Goal: Task Accomplishment & Management: Use online tool/utility

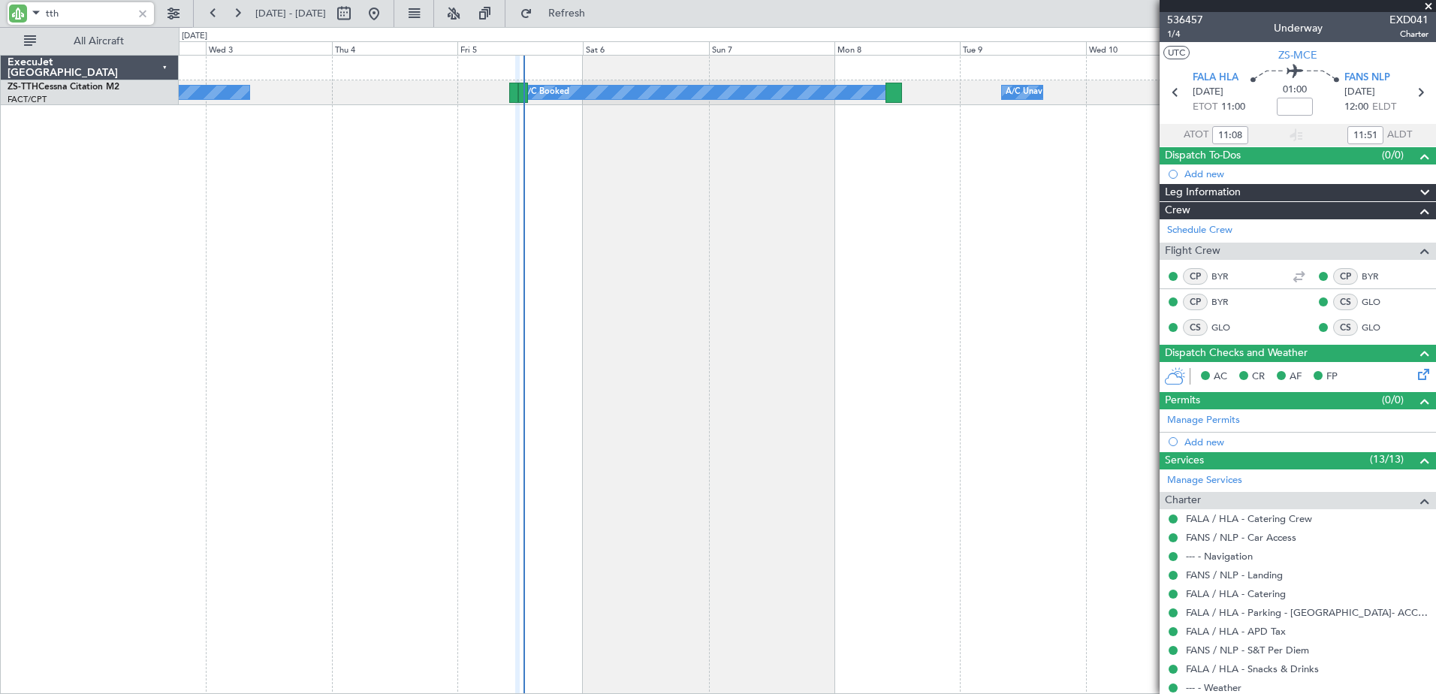
drag, startPoint x: 0, startPoint y: 0, endPoint x: 60, endPoint y: 16, distance: 62.1
click at [60, 16] on input "tth" at bounding box center [89, 13] width 86 height 23
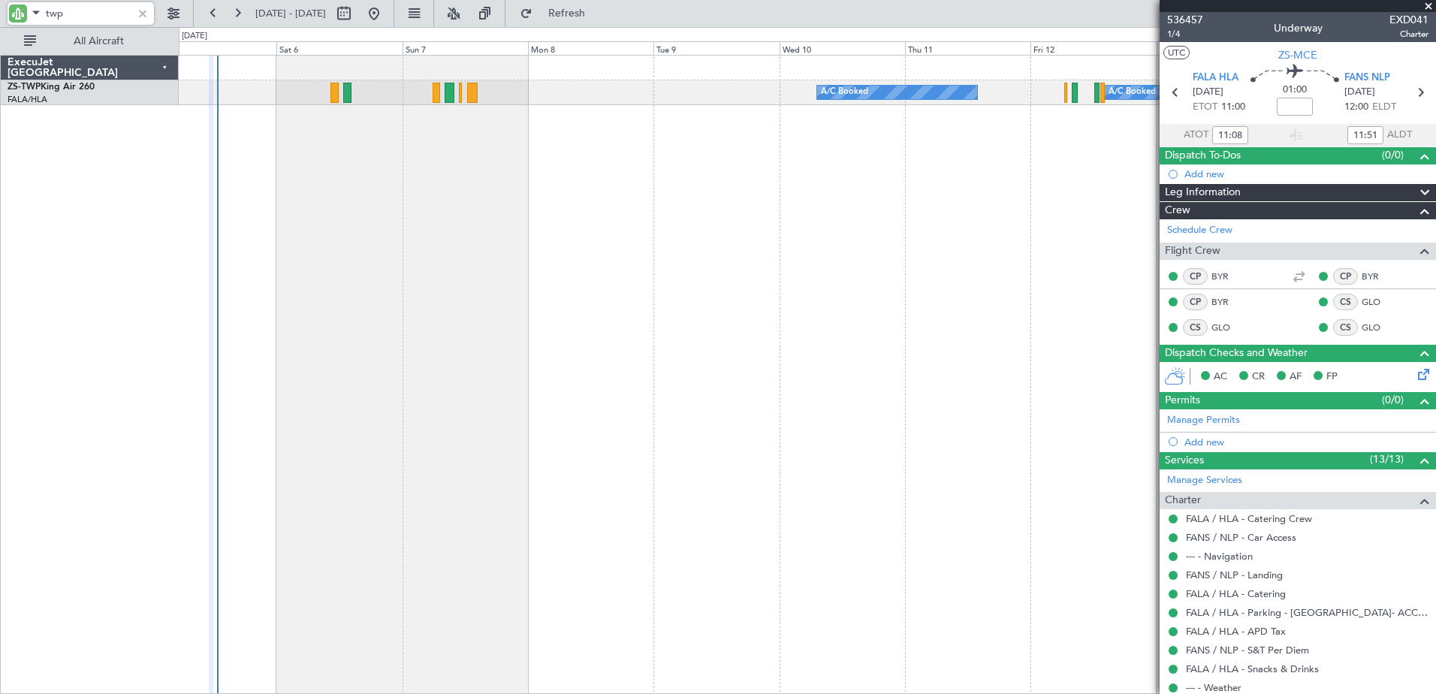
click at [605, 316] on div "A/C Booked A/C Booked A/C Booked A/C Booked" at bounding box center [807, 374] width 1257 height 639
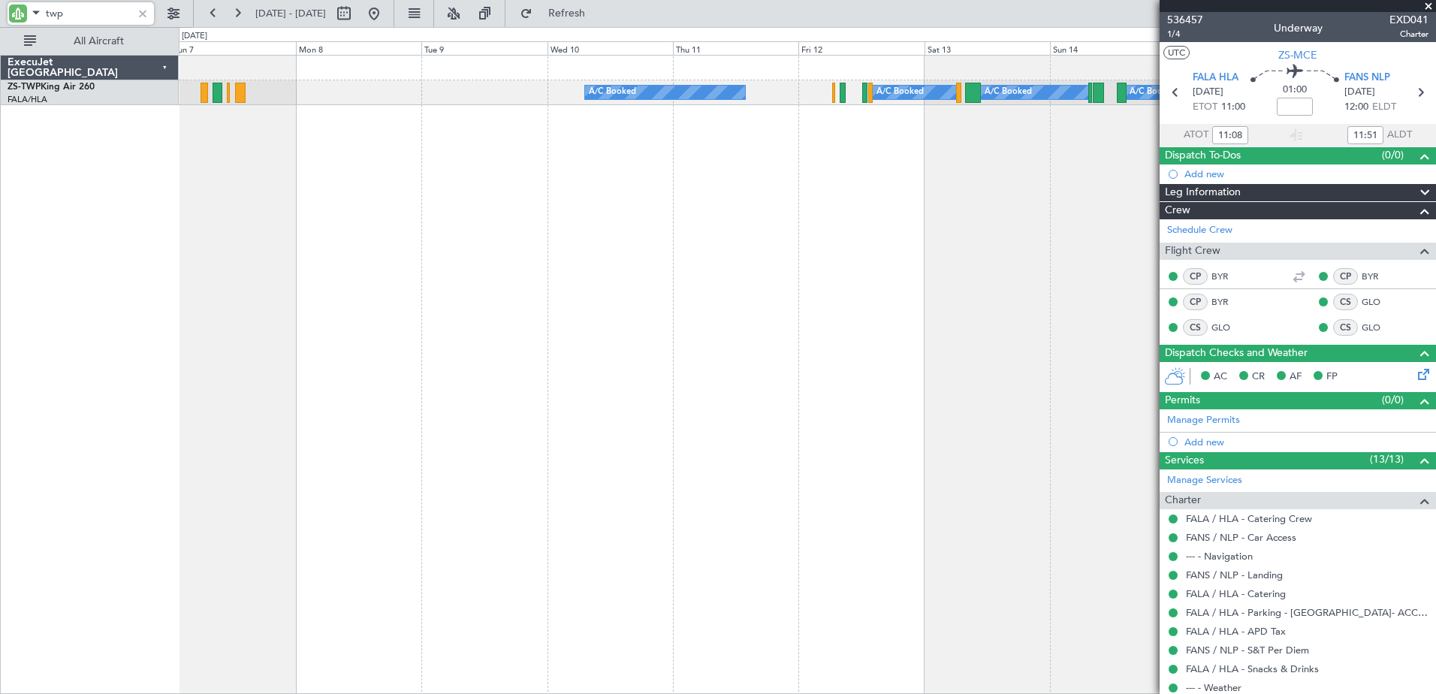
click at [889, 257] on div "A/C Booked A/C Booked A/C Booked A/C Booked" at bounding box center [807, 374] width 1257 height 639
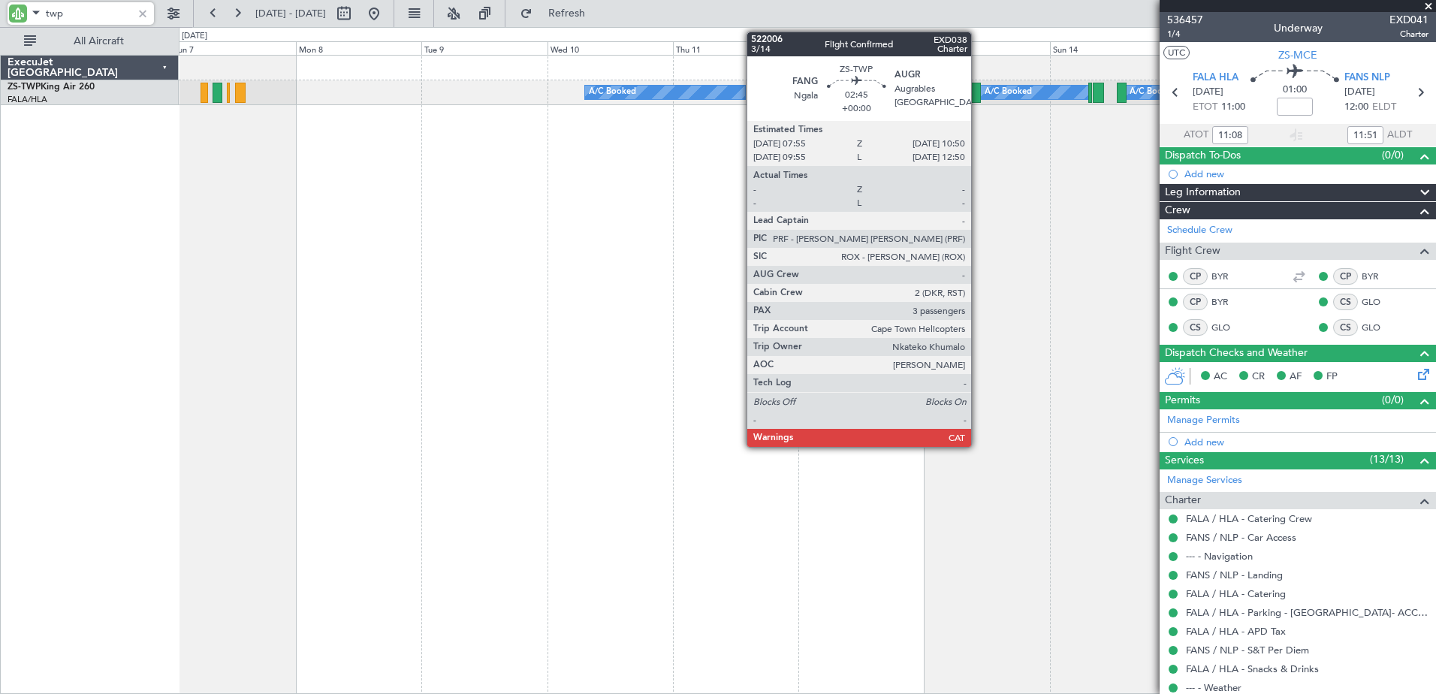
type input "twp"
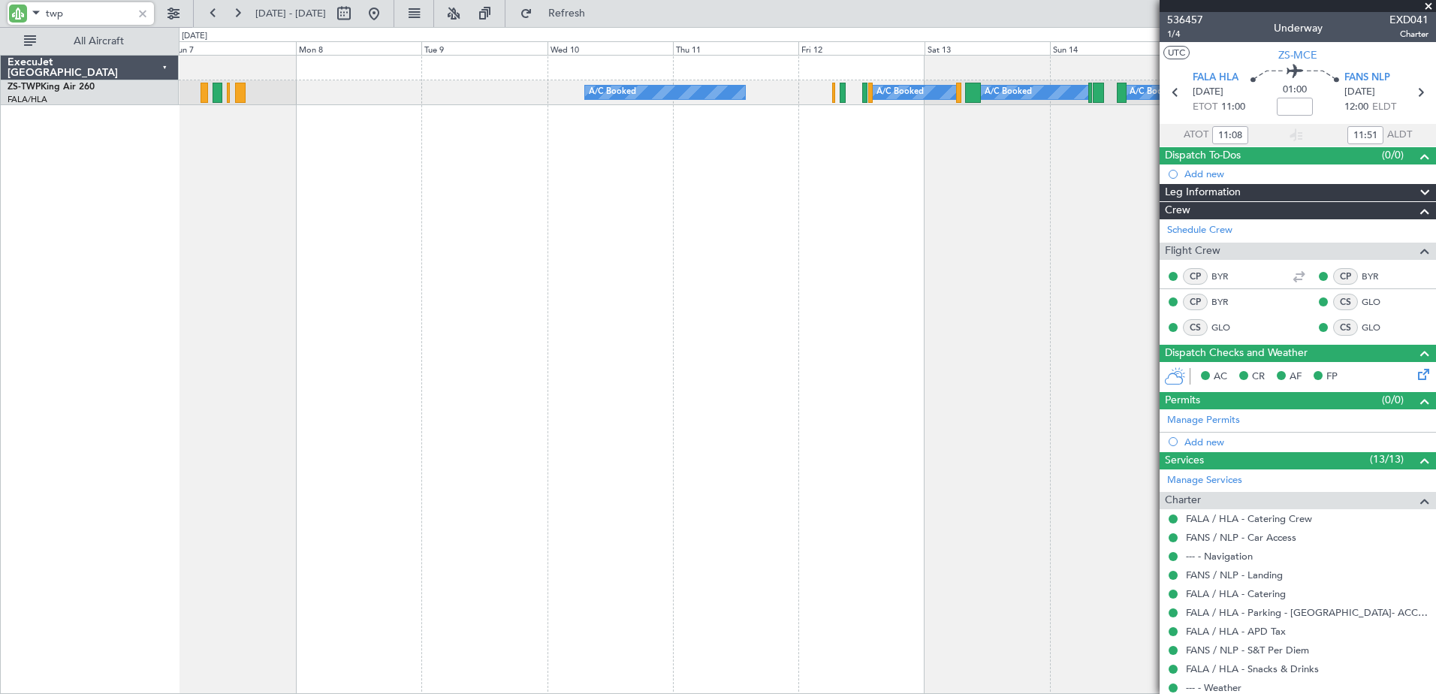
click at [53, 8] on input "twp" at bounding box center [89, 13] width 86 height 23
click at [60, 8] on input "twp" at bounding box center [89, 13] width 86 height 23
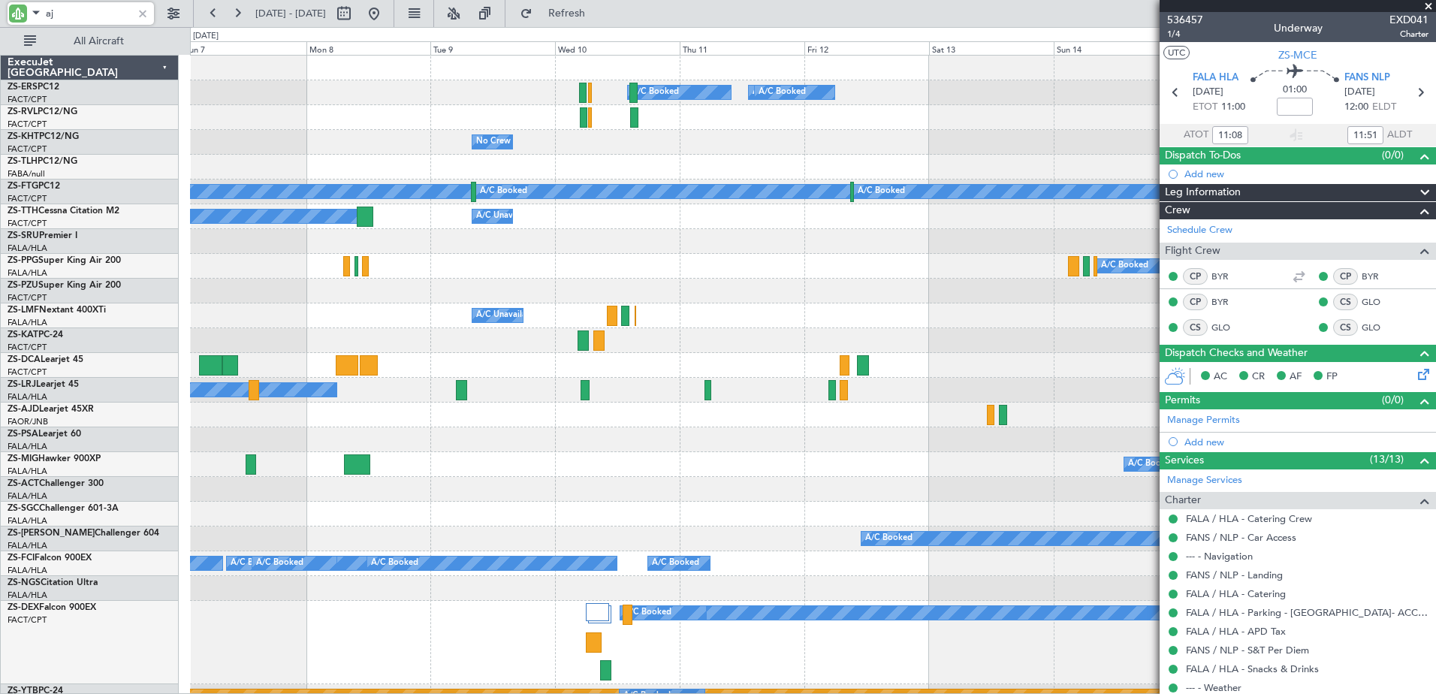
type input "ajd"
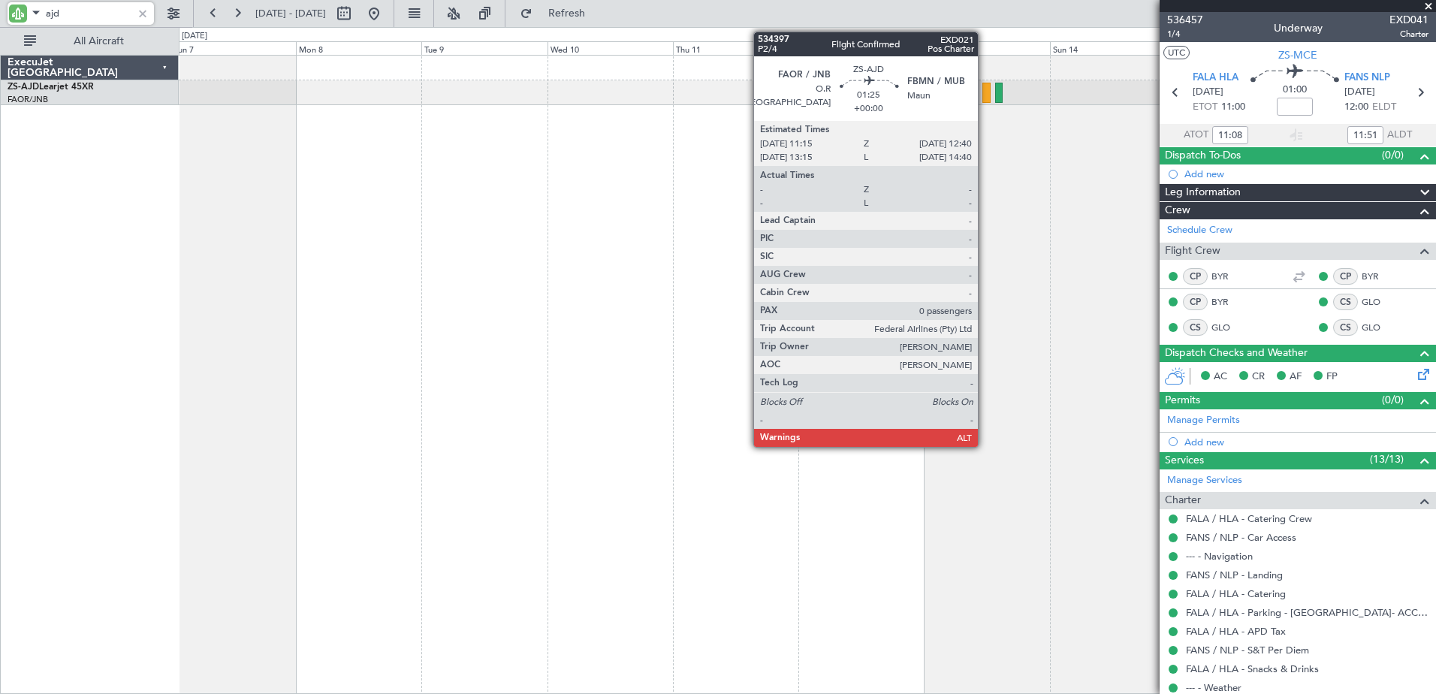
click at [985, 90] on div at bounding box center [986, 93] width 8 height 20
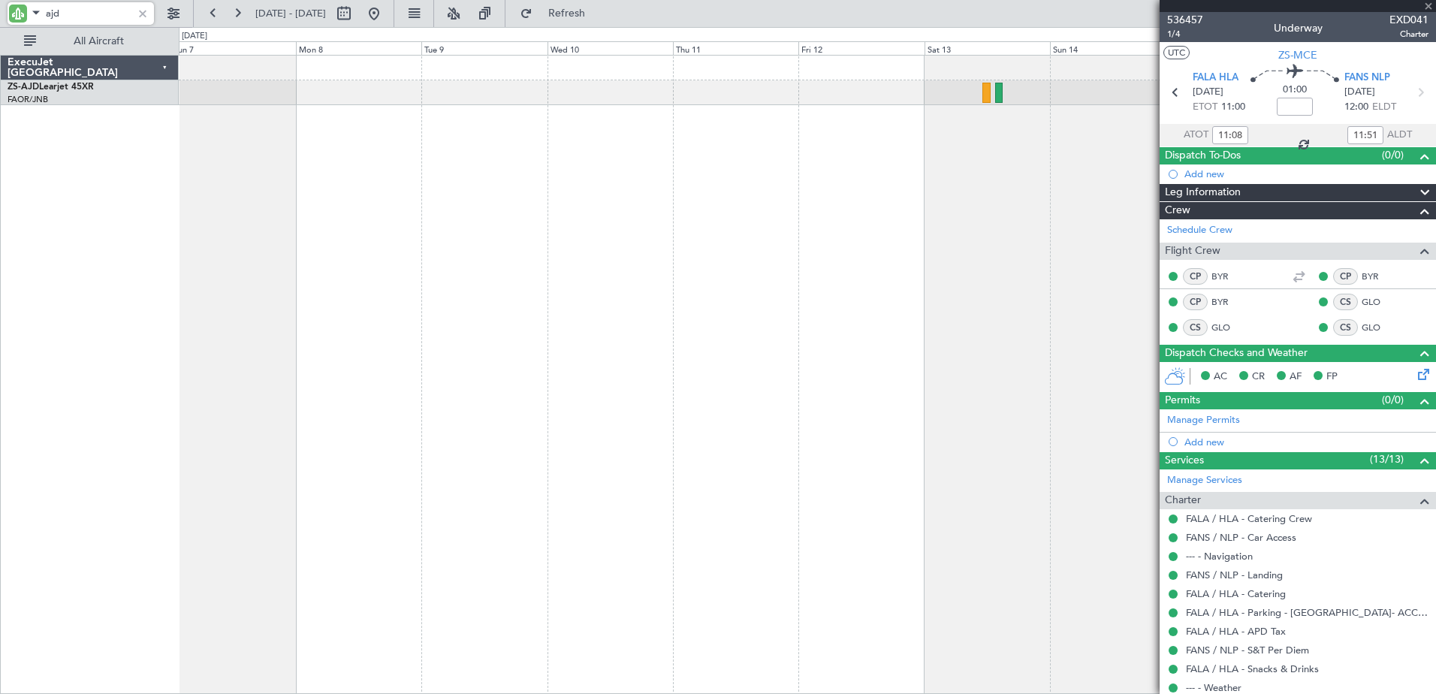
type input "0"
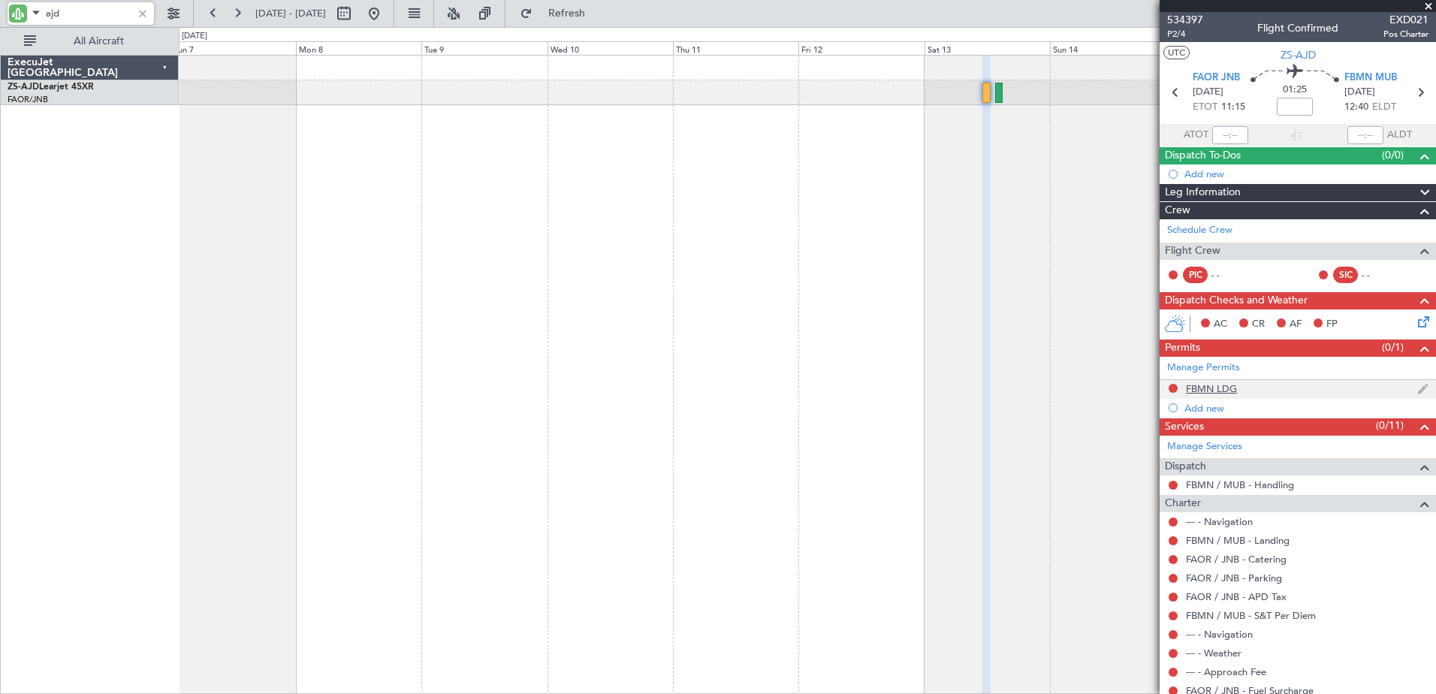
type input "ajd"
click at [1228, 385] on div "FBMN LDG" at bounding box center [1211, 388] width 51 height 13
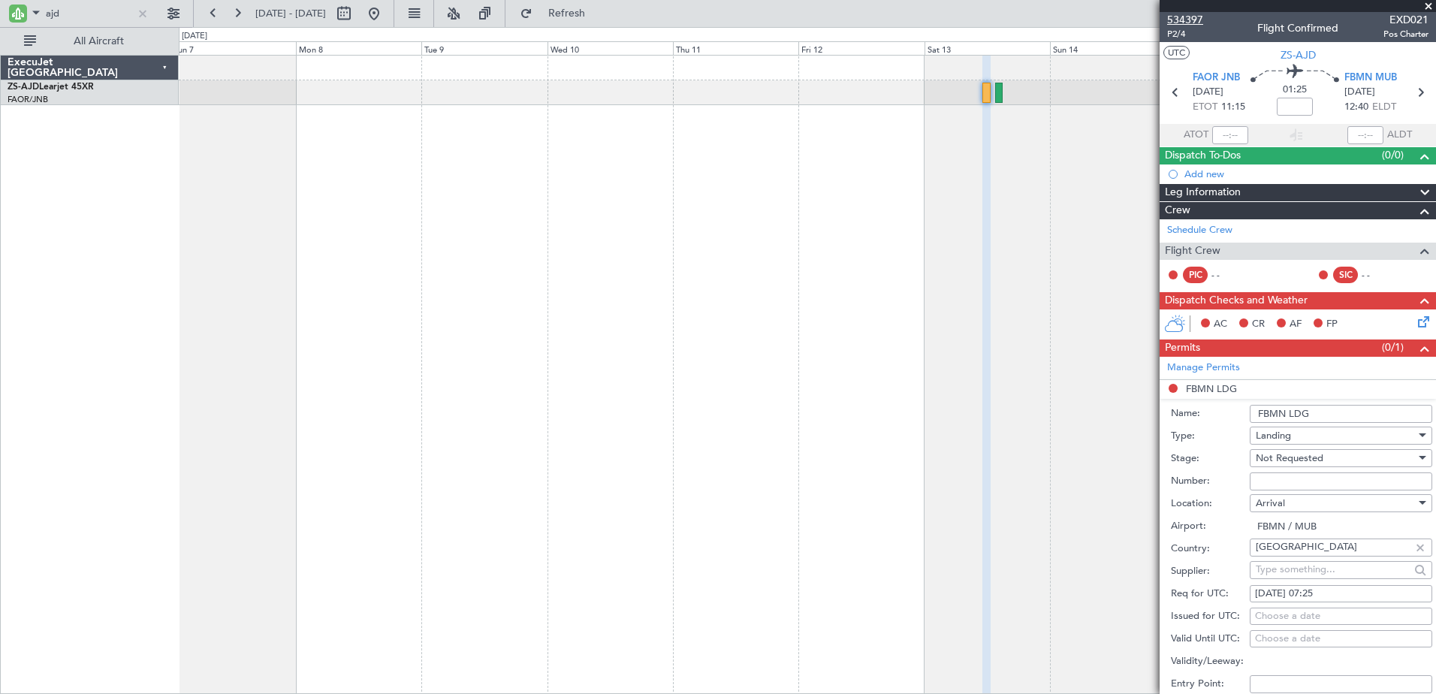
click at [1184, 17] on span "534397" at bounding box center [1185, 20] width 36 height 16
click at [1187, 21] on span "534397" at bounding box center [1185, 20] width 36 height 16
